Goal: Information Seeking & Learning: Learn about a topic

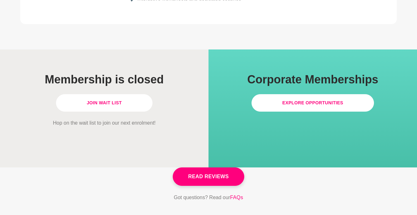
scroll to position [1909, 0]
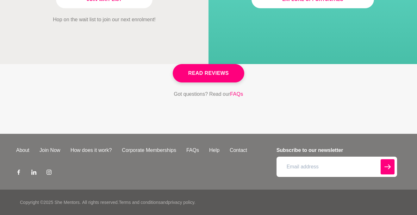
click at [22, 147] on div "About Join Now How does it work? Corporate Memberships FAQs Help Contact Subscr…" at bounding box center [208, 162] width 385 height 56
click at [21, 147] on link "About" at bounding box center [22, 150] width 23 height 8
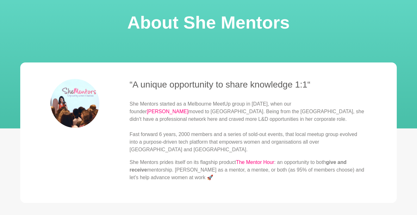
scroll to position [63, 0]
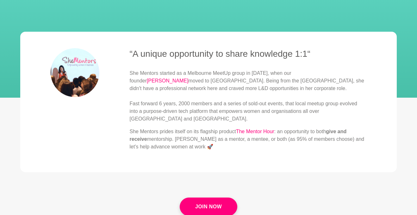
click at [215, 91] on p "She Mentors started as a Melbourne MeetUp group in [DATE], when our founder [PE…" at bounding box center [248, 95] width 237 height 53
click at [326, 111] on p "She Mentors started as a Melbourne MeetUp group in [DATE], when our founder [PE…" at bounding box center [248, 95] width 237 height 53
click at [245, 96] on p "She Mentors started as a Melbourne MeetUp group in [DATE], when our founder [PE…" at bounding box center [248, 95] width 237 height 53
click at [249, 96] on p "She Mentors started as a Melbourne MeetUp group in [DATE], when our founder [PE…" at bounding box center [248, 95] width 237 height 53
click at [249, 95] on p "She Mentors started as a Melbourne MeetUp group in [DATE], when our founder [PE…" at bounding box center [248, 95] width 237 height 53
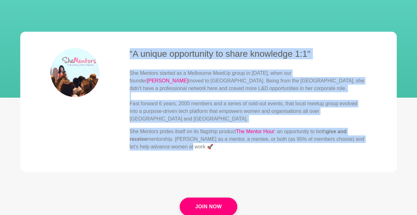
drag, startPoint x: 130, startPoint y: 49, endPoint x: 200, endPoint y: 147, distance: 120.4
click at [200, 147] on div "“A unique opportunity to share knowledge 1:1“ She Mentors started as a Melbourn…" at bounding box center [248, 101] width 237 height 107
copy div "“A unique opportunity to share knowledge 1:1“ She Mentors started as a Melbourn…"
